Goal: Transaction & Acquisition: Purchase product/service

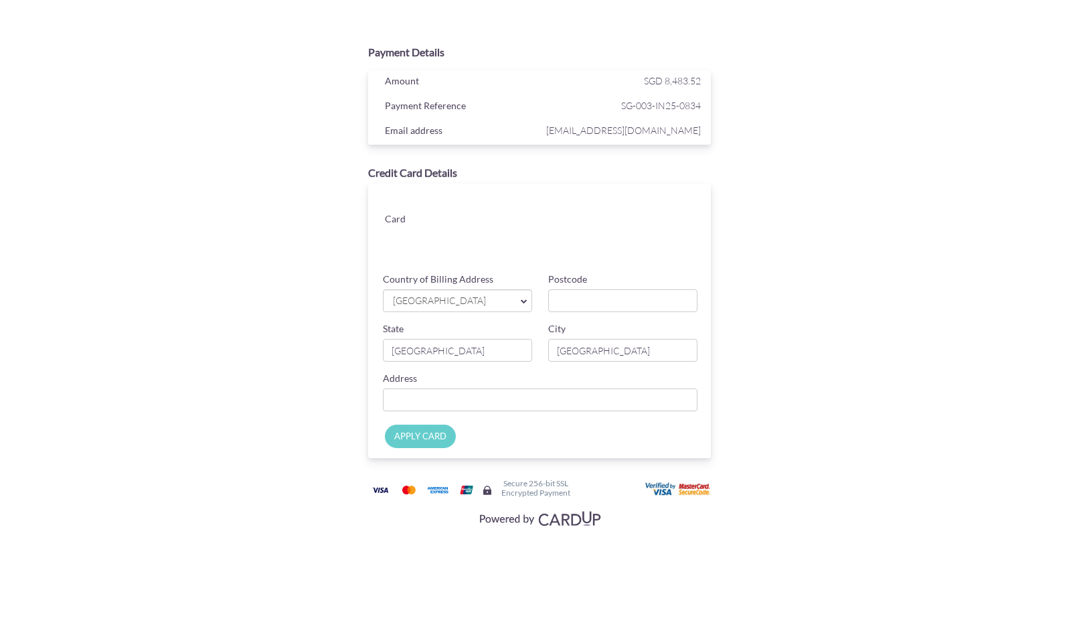
click at [467, 298] on span "[GEOGRAPHIC_DATA]" at bounding box center [451, 301] width 118 height 14
click at [617, 310] on input "Postcode" at bounding box center [622, 300] width 149 height 23
type input "399944"
type input "[STREET_ADDRESS]"
click at [434, 440] on input "APPLY CARD" at bounding box center [420, 435] width 71 height 23
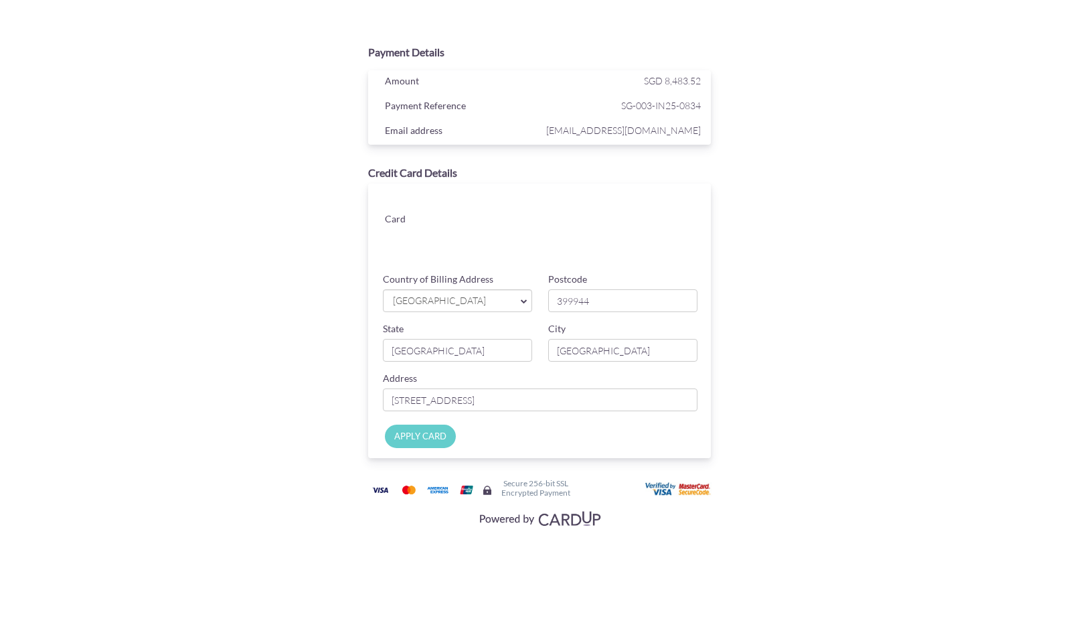
type input "Applying..."
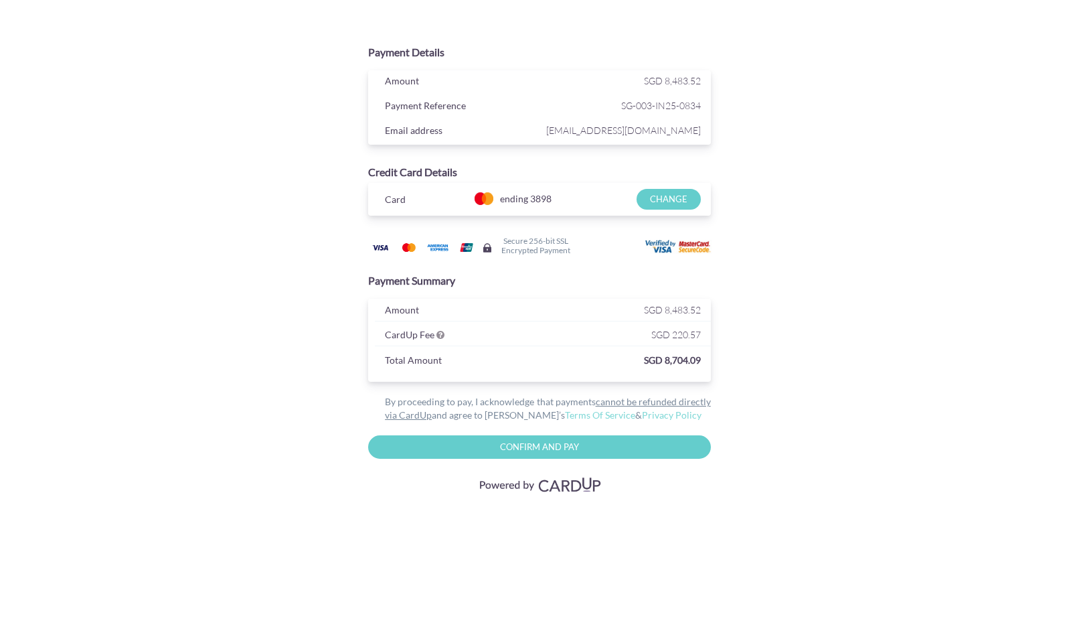
click at [195, 341] on div "Payment Details Amount SGD 8,483.52 Payment Reference SG-003-IN25-0834 Email ad…" at bounding box center [539, 265] width 783 height 530
click at [542, 446] on input "Confirm and Pay" at bounding box center [539, 446] width 343 height 23
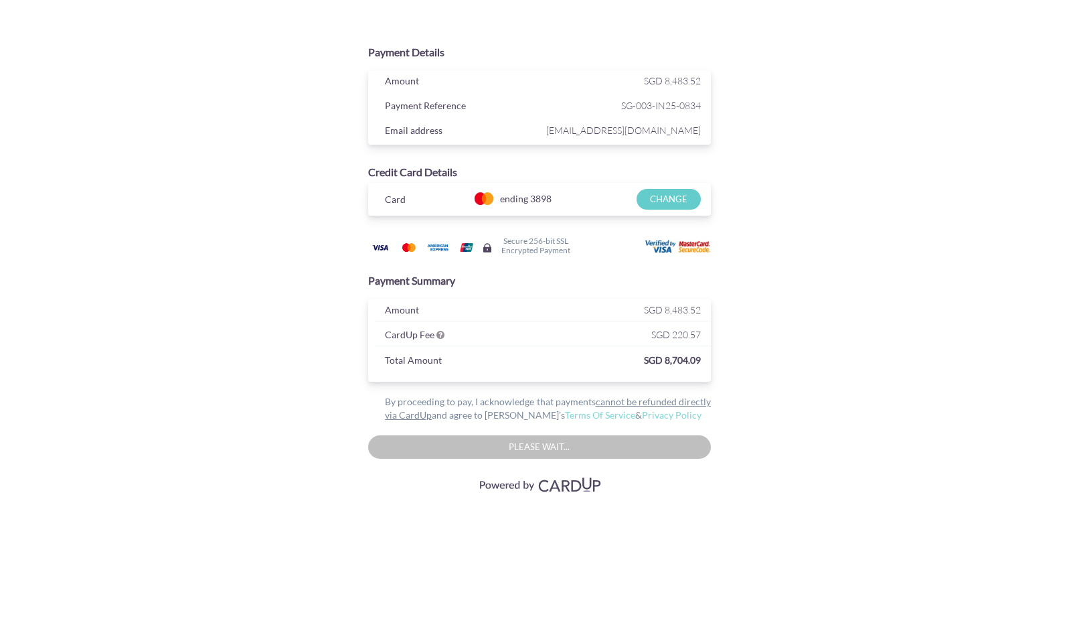
type input "Confirm And Pay"
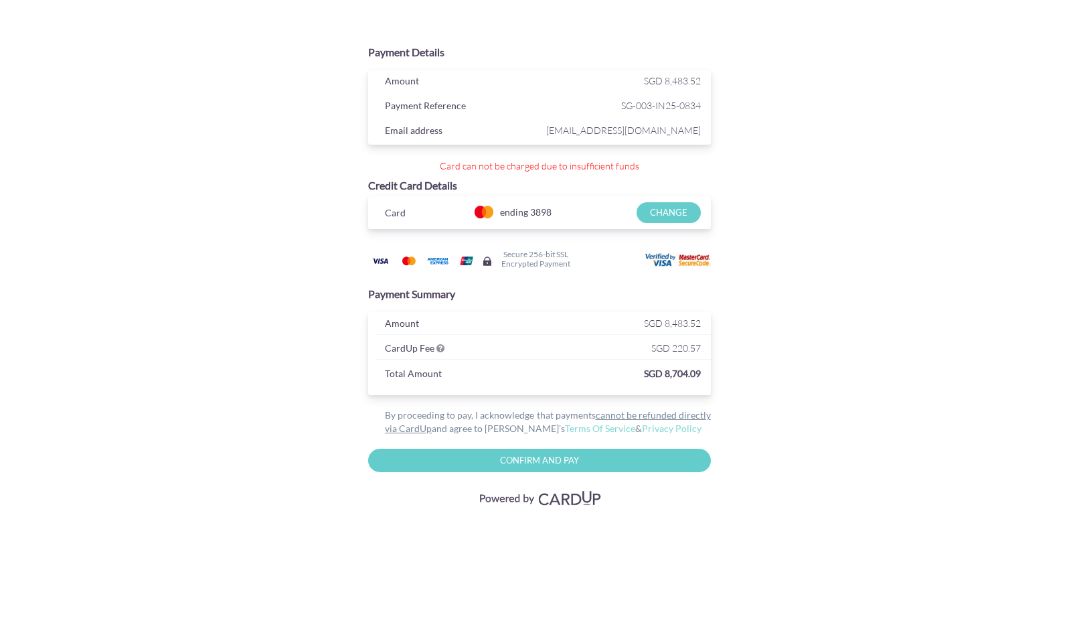
click at [892, 269] on div "Payment Details Amount SGD 8,483.52 Payment Reference SG-003-IN25-0834 Email ad…" at bounding box center [539, 272] width 783 height 544
